Goal: Check status: Check status

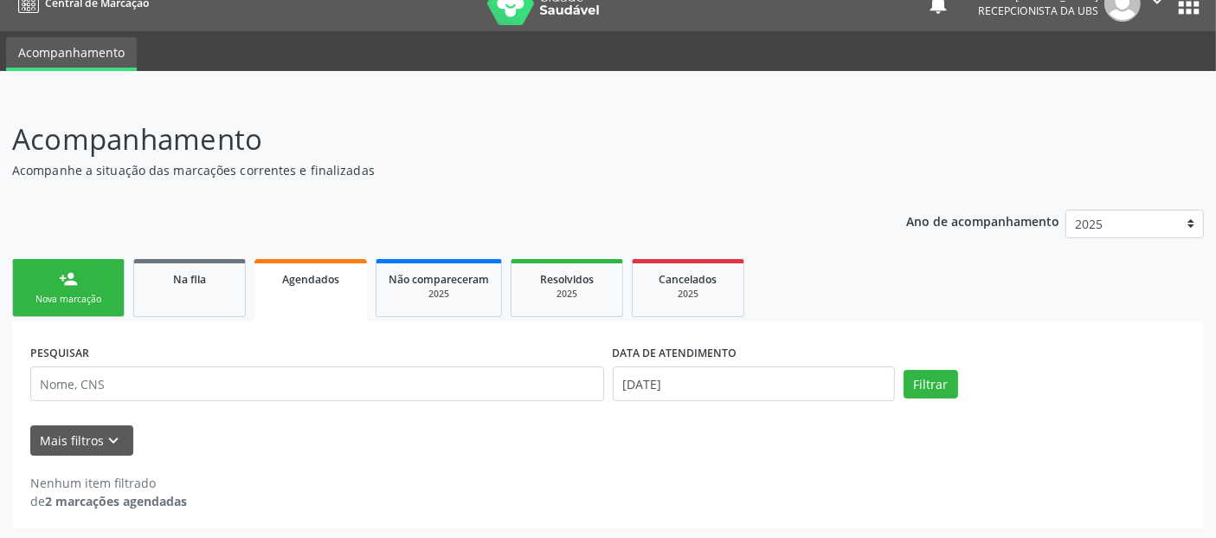
scroll to position [24, 0]
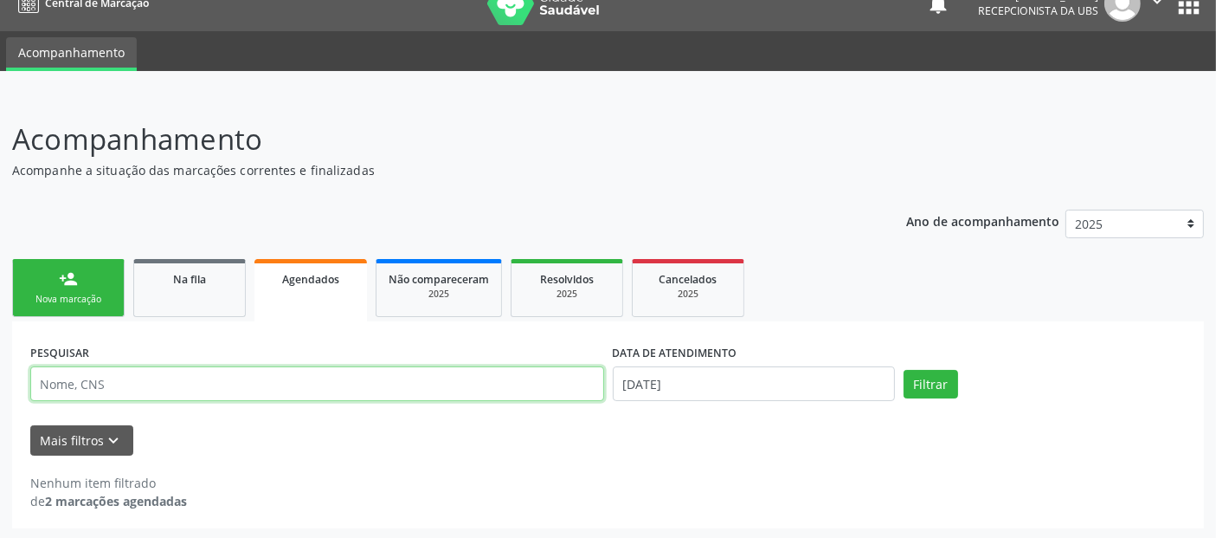
click at [139, 377] on input "text" at bounding box center [317, 383] width 574 height 35
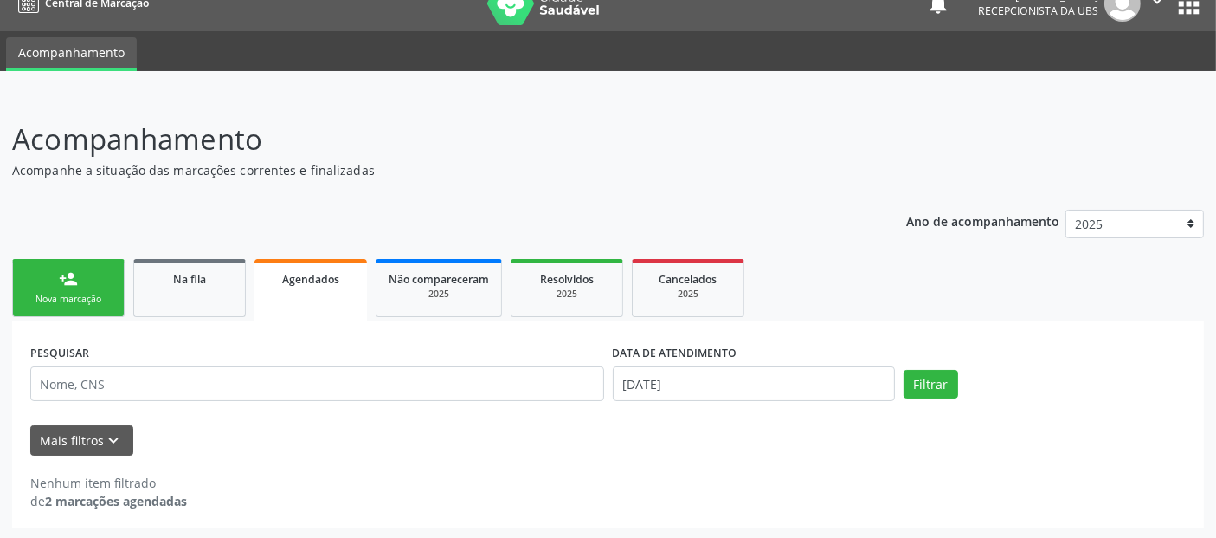
click at [76, 342] on label "PESQUISAR" at bounding box center [59, 352] width 59 height 27
click at [145, 292] on link "Na fila" at bounding box center [189, 288] width 113 height 58
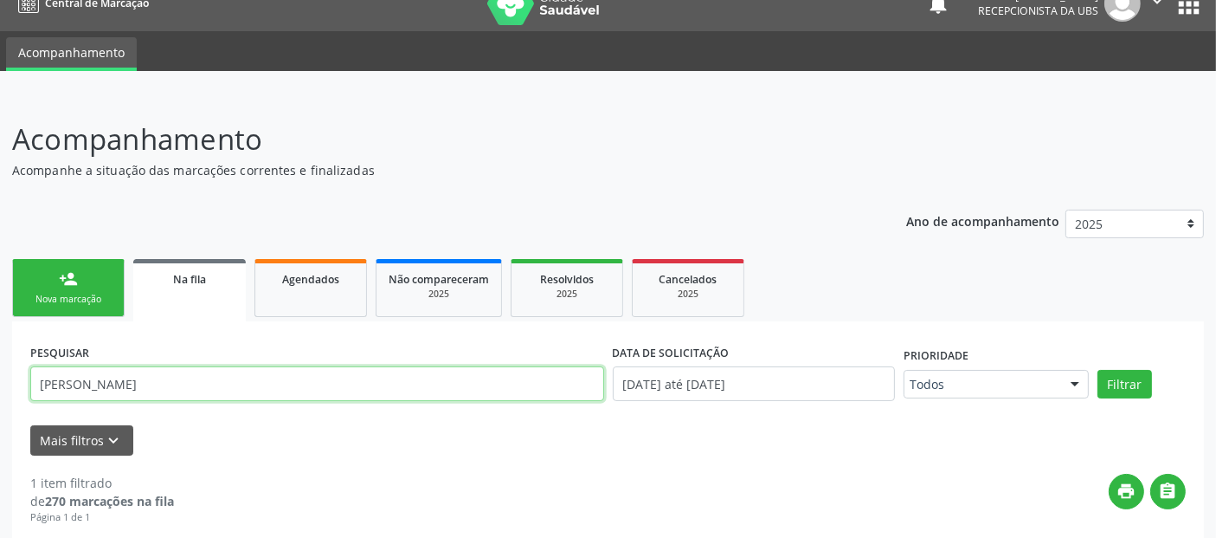
click at [164, 382] on input "[PERSON_NAME]" at bounding box center [317, 383] width 574 height 35
type input "[PERSON_NAME]"
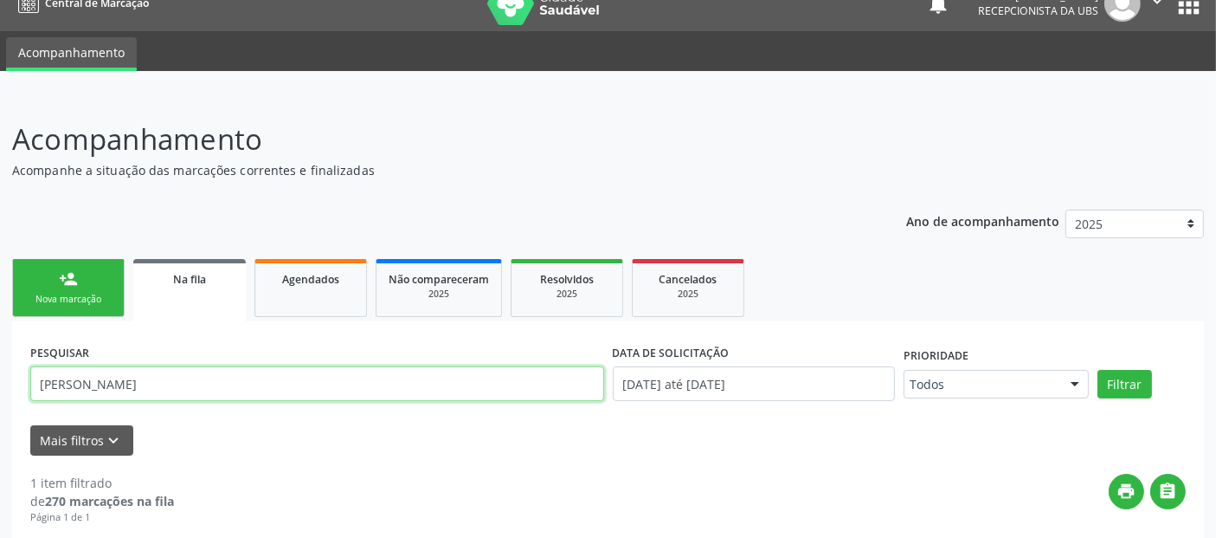
click at [1098, 370] on button "Filtrar" at bounding box center [1125, 384] width 55 height 29
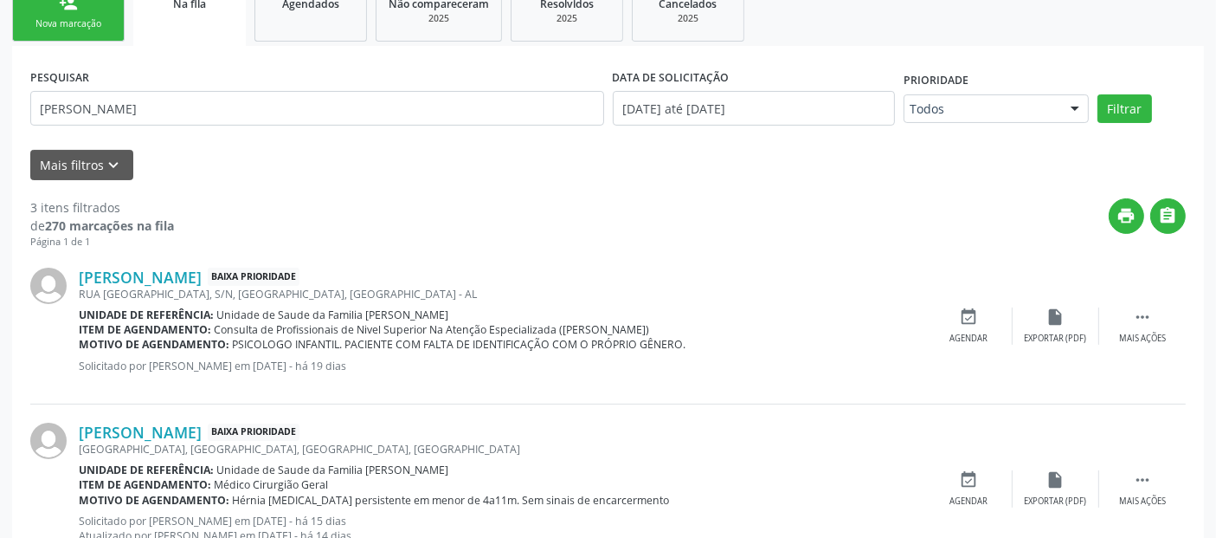
scroll to position [389, 0]
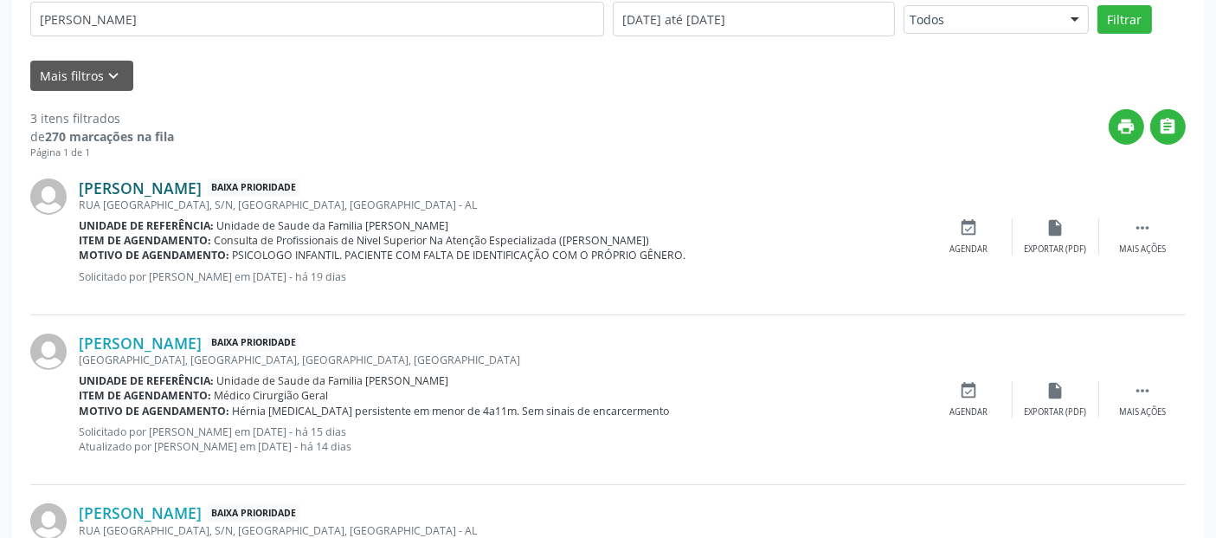
click at [178, 178] on link "[PERSON_NAME]" at bounding box center [140, 187] width 123 height 19
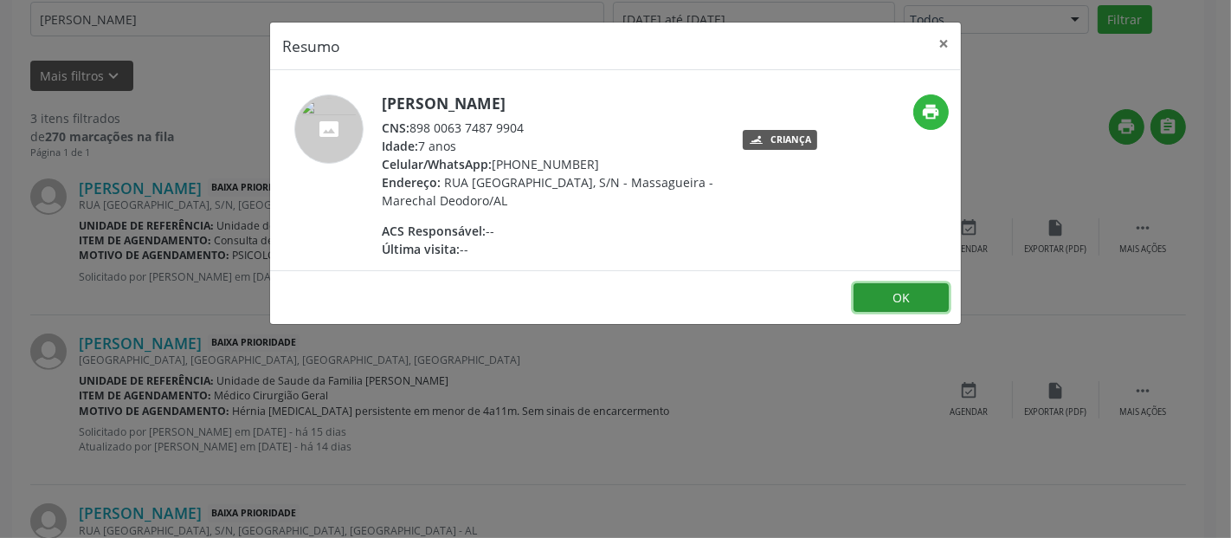
click at [873, 306] on button "OK" at bounding box center [901, 297] width 95 height 29
